Goal: Entertainment & Leisure: Consume media (video, audio)

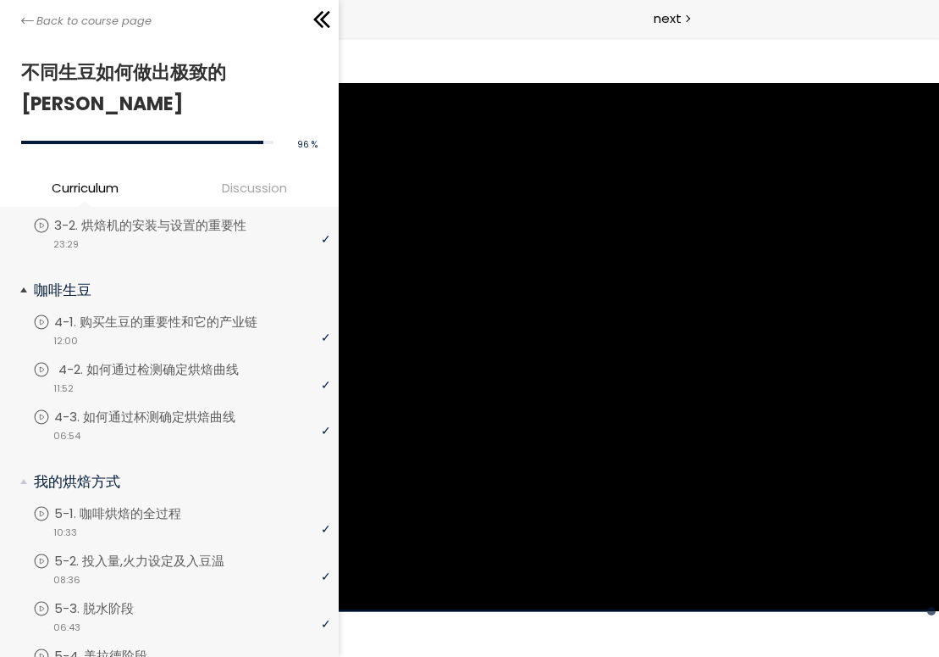
scroll to position [343, 0]
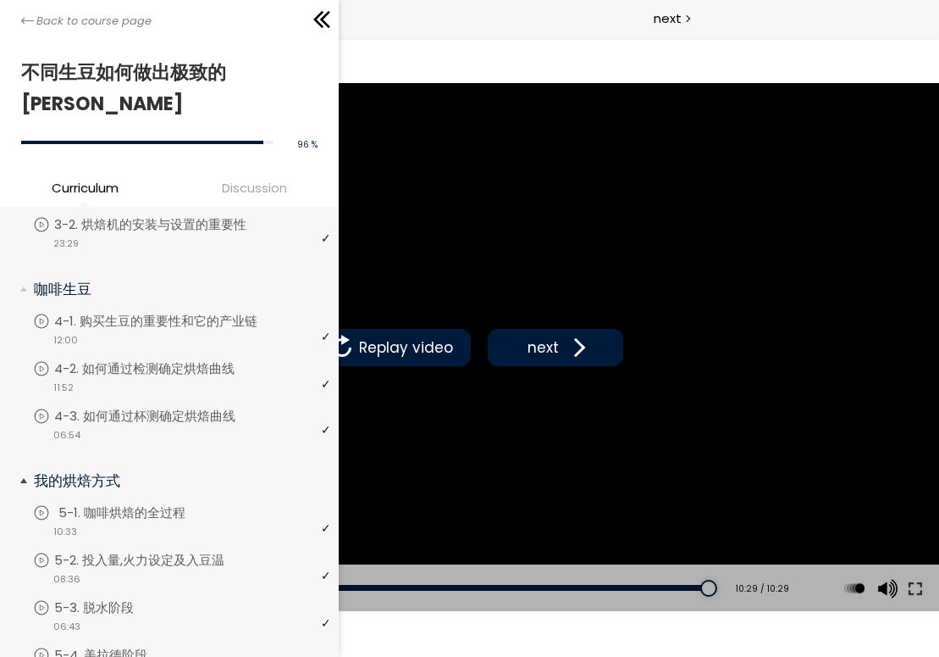
click at [124, 503] on p "5-1. 咖啡烘焙的全过程" at bounding box center [138, 512] width 161 height 19
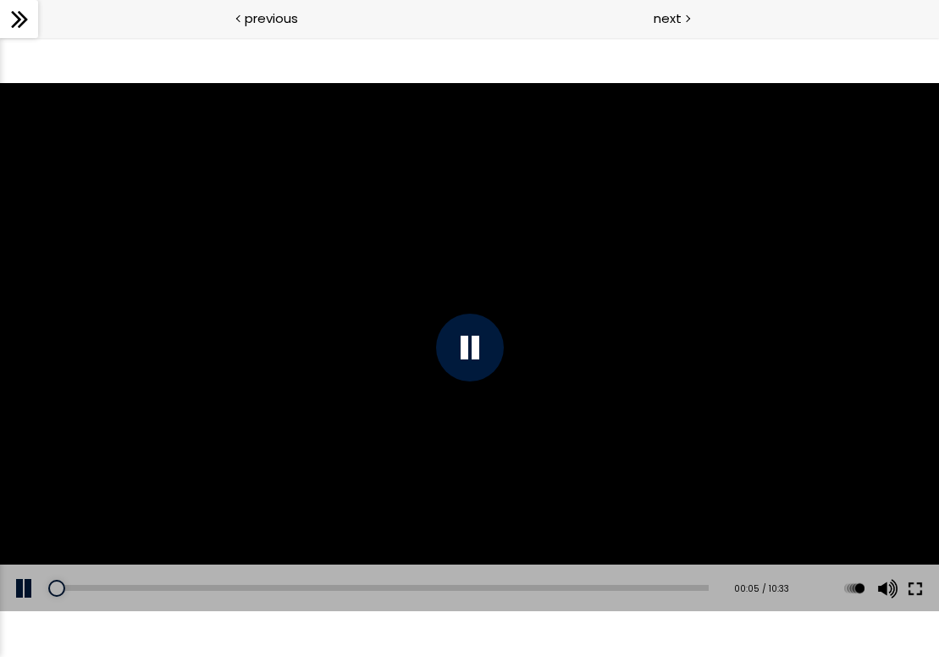
click at [914, 590] on button at bounding box center [916, 587] width 30 height 47
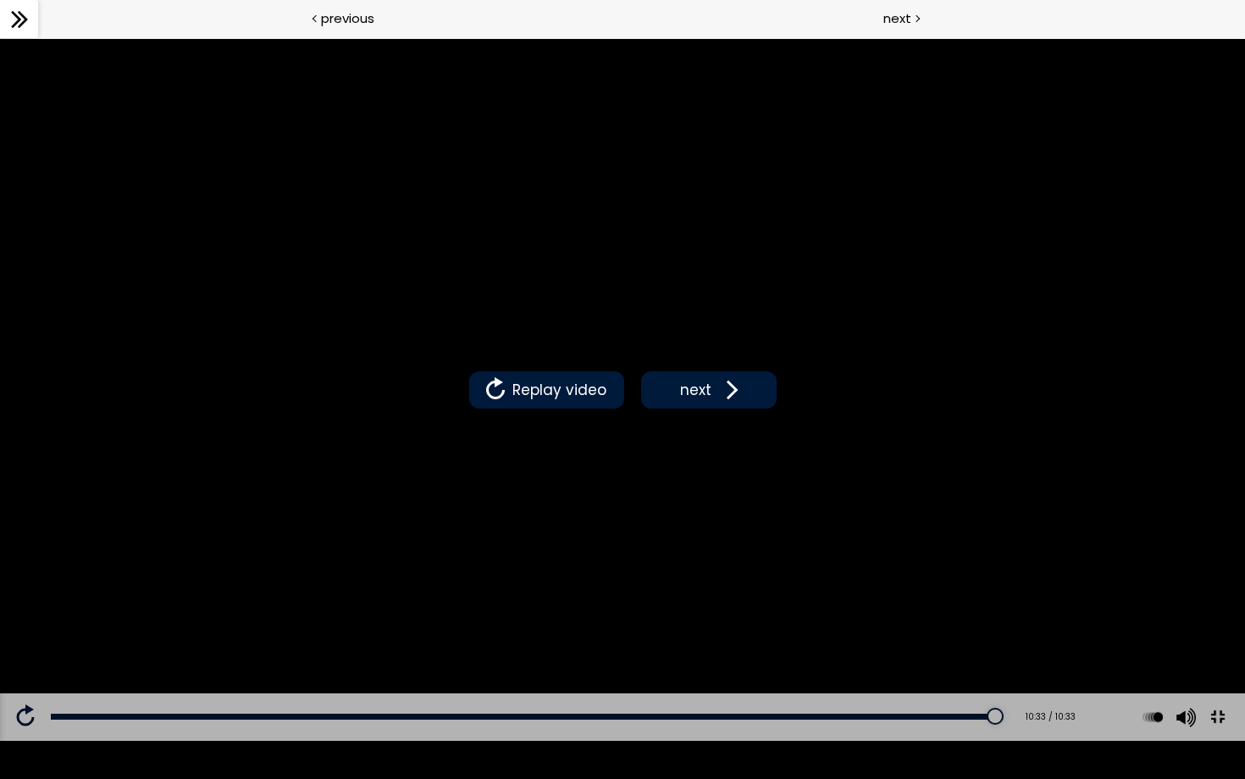
click at [939, 656] on button at bounding box center [1218, 716] width 38 height 38
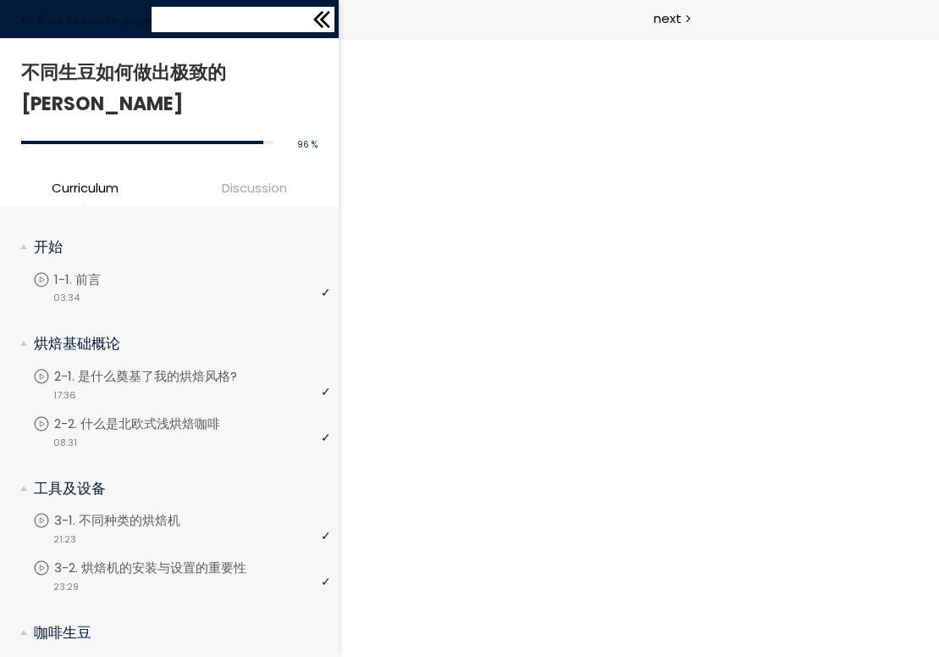
click at [22, 8] on div "Back to course page" at bounding box center [169, 19] width 339 height 38
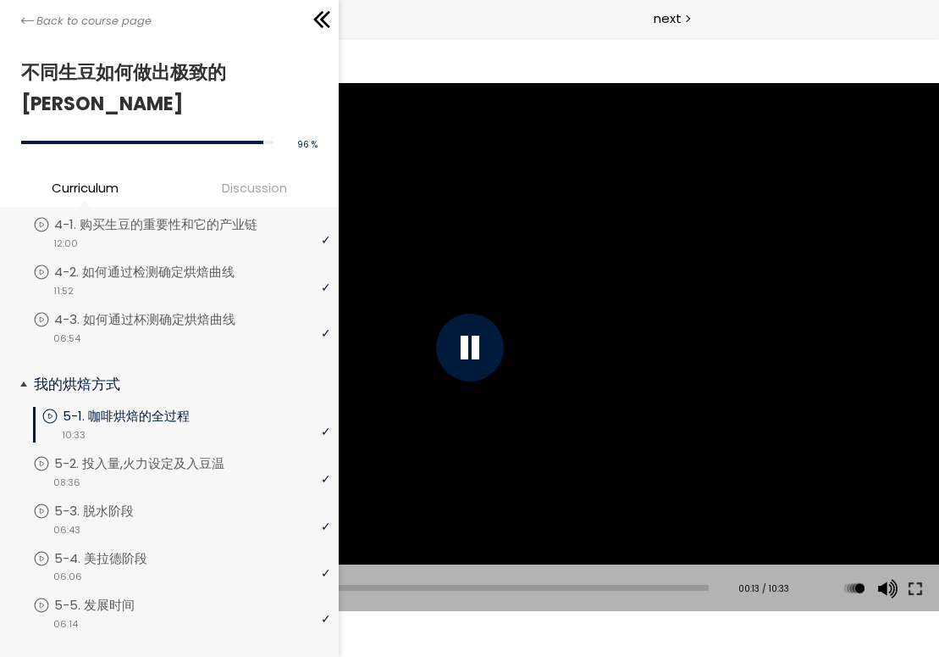
scroll to position [447, 0]
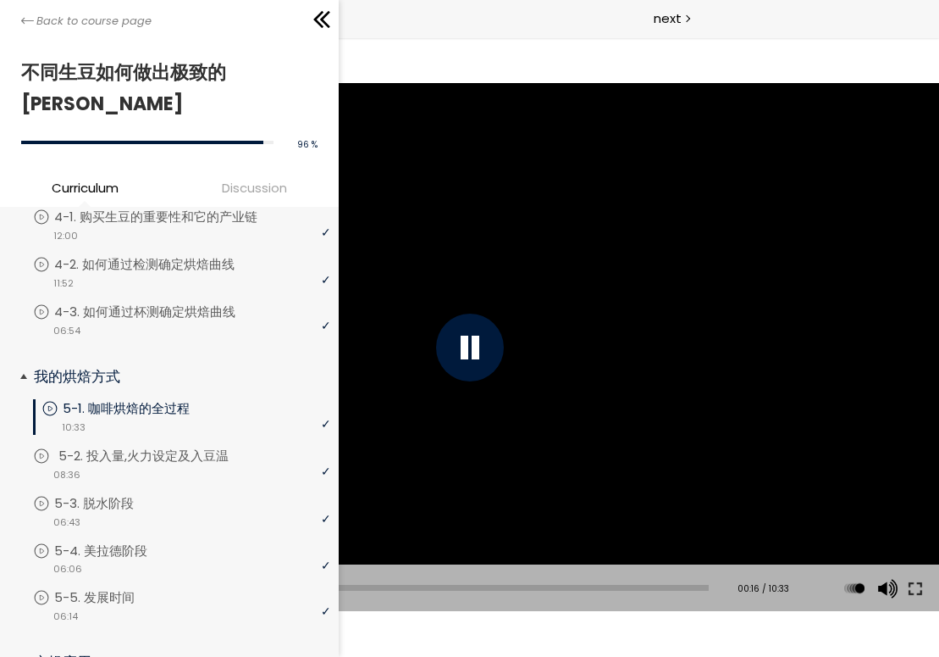
click at [147, 446] on p "5-2. 投入量,火力设定及入豆温" at bounding box center [160, 455] width 204 height 19
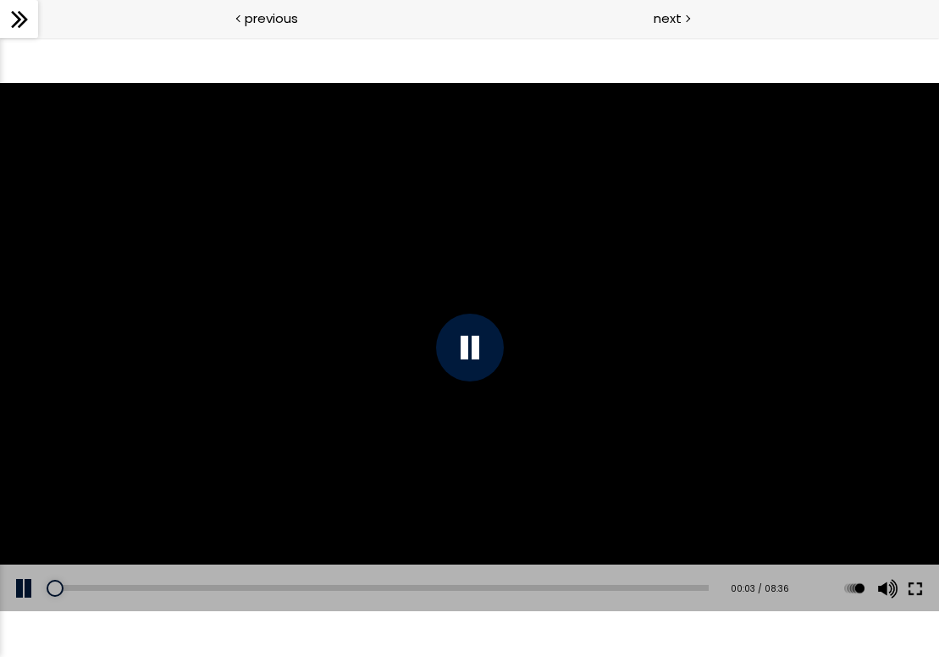
click at [920, 585] on button at bounding box center [916, 587] width 30 height 47
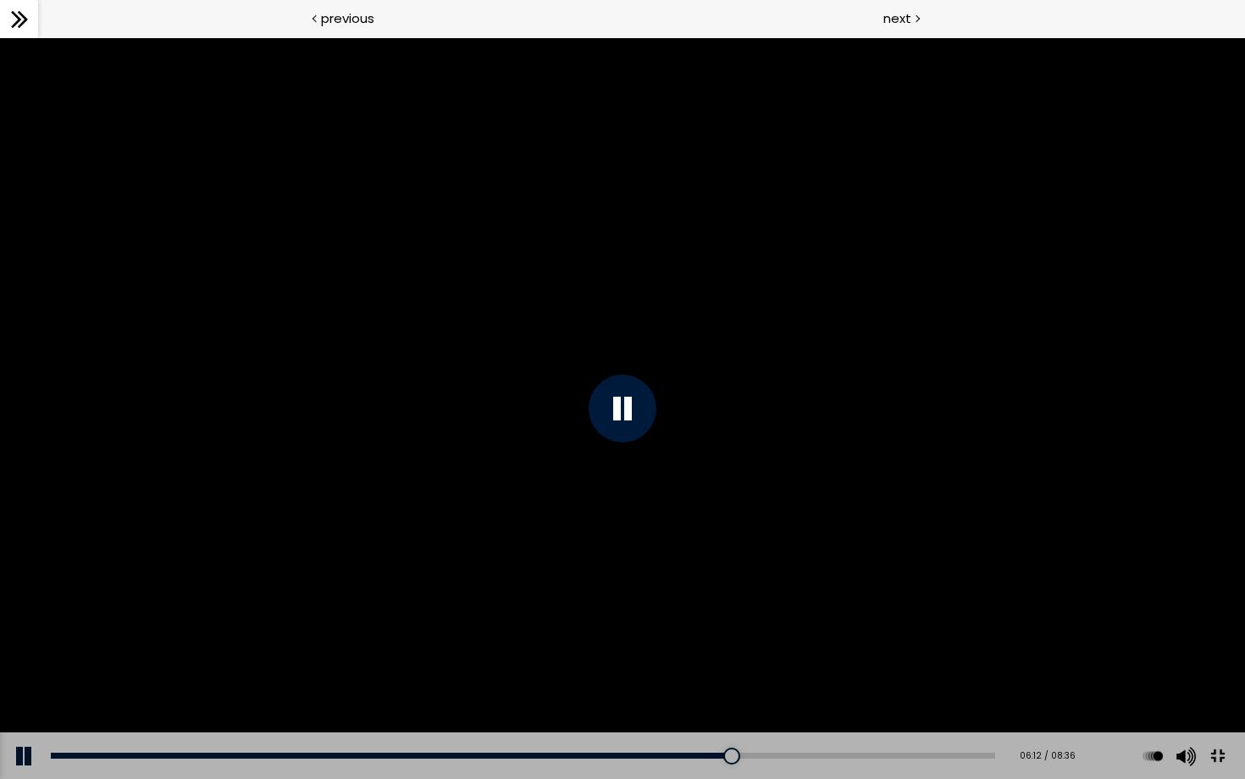
click at [278, 656] on div "Add chapter 02:30" at bounding box center [523, 755] width 945 height 47
click at [283, 656] on div "02:06" at bounding box center [523, 755] width 945 height 6
